Goal: Use online tool/utility: Utilize a website feature to perform a specific function

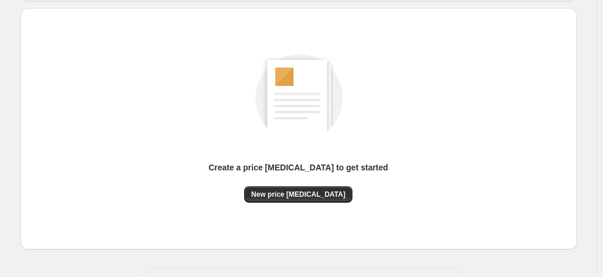
scroll to position [161, 0]
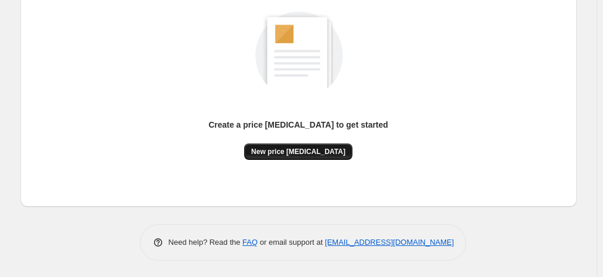
click at [299, 153] on span "New price [MEDICAL_DATA]" at bounding box center [298, 151] width 94 height 9
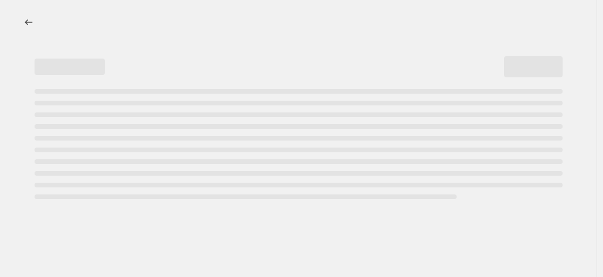
select select "percentage"
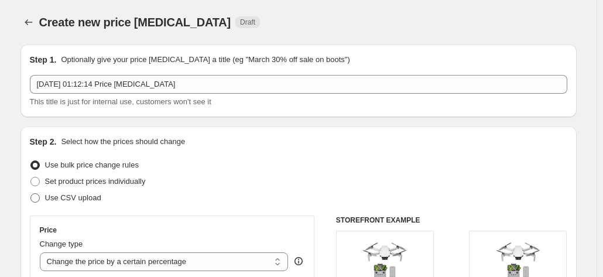
scroll to position [117, 0]
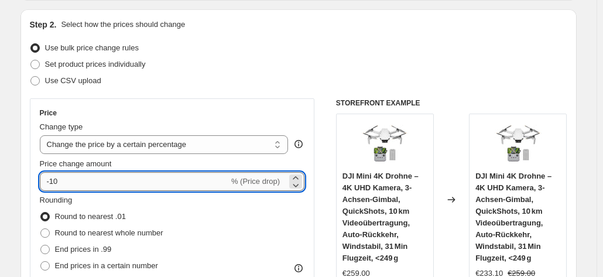
click at [78, 179] on input "-10" at bounding box center [134, 181] width 189 height 19
type input "-1"
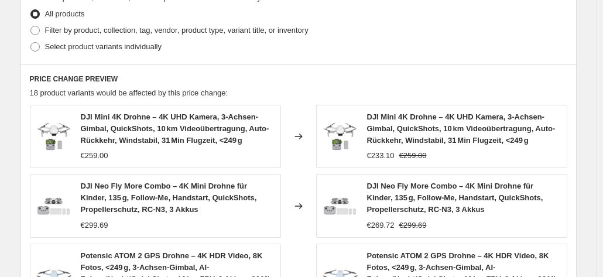
scroll to position [937, 0]
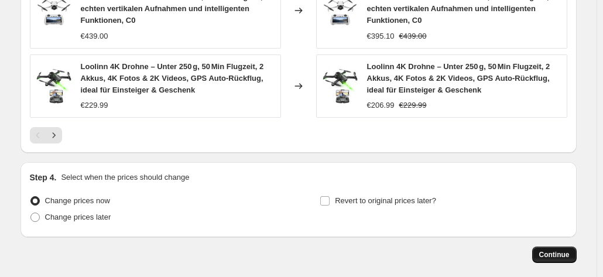
type input "-30"
click at [552, 250] on span "Continue" at bounding box center [555, 254] width 30 height 9
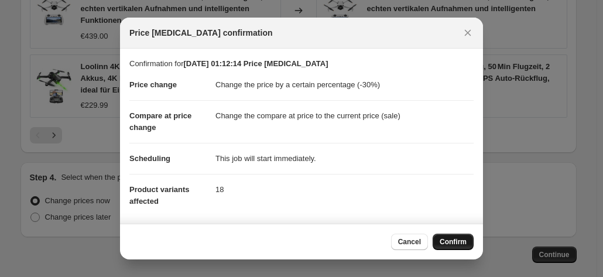
click at [458, 245] on span "Confirm" at bounding box center [453, 241] width 27 height 9
click at [458, 245] on div "Cancel Confirm" at bounding box center [432, 242] width 83 height 16
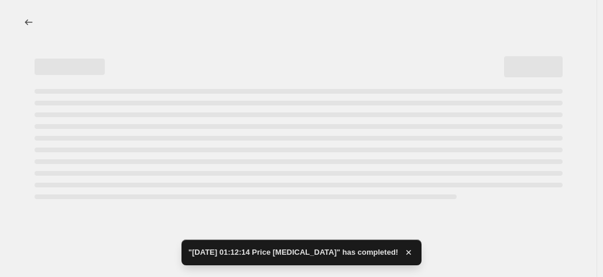
select select "percentage"
